Goal: Check status

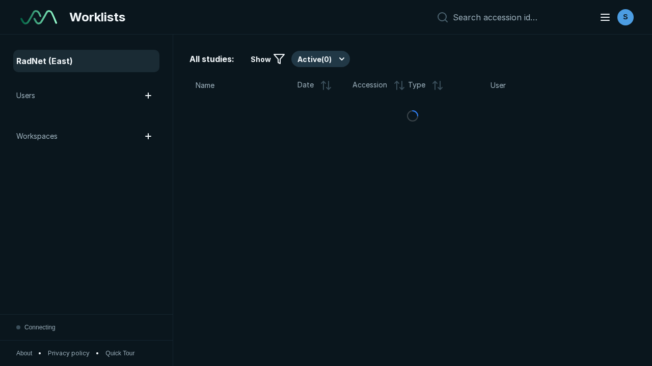
scroll to position [2780, 4240]
